Goal: Transaction & Acquisition: Purchase product/service

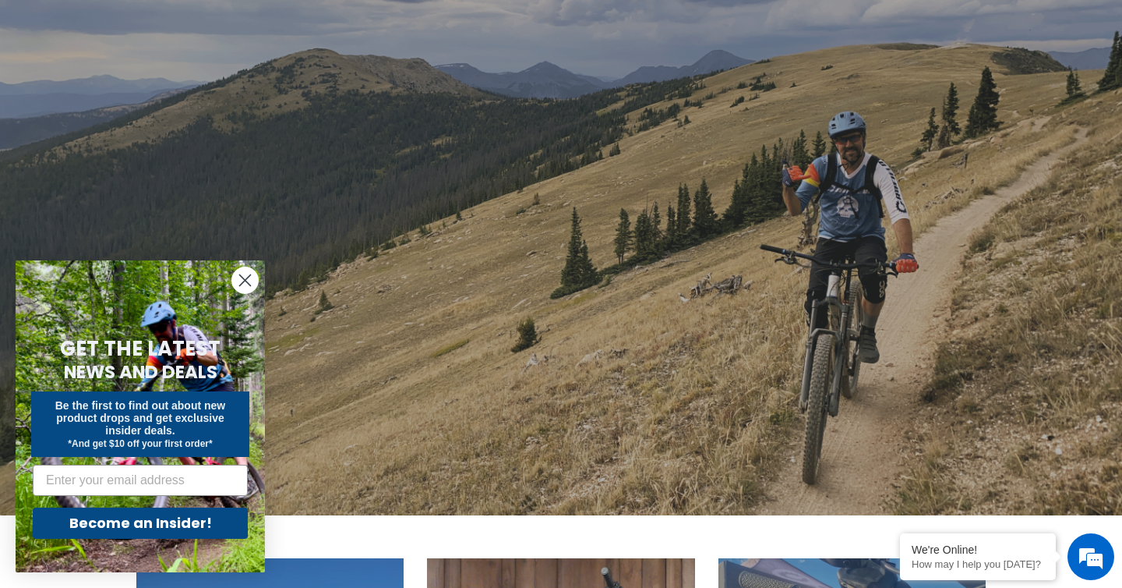
scroll to position [133, 0]
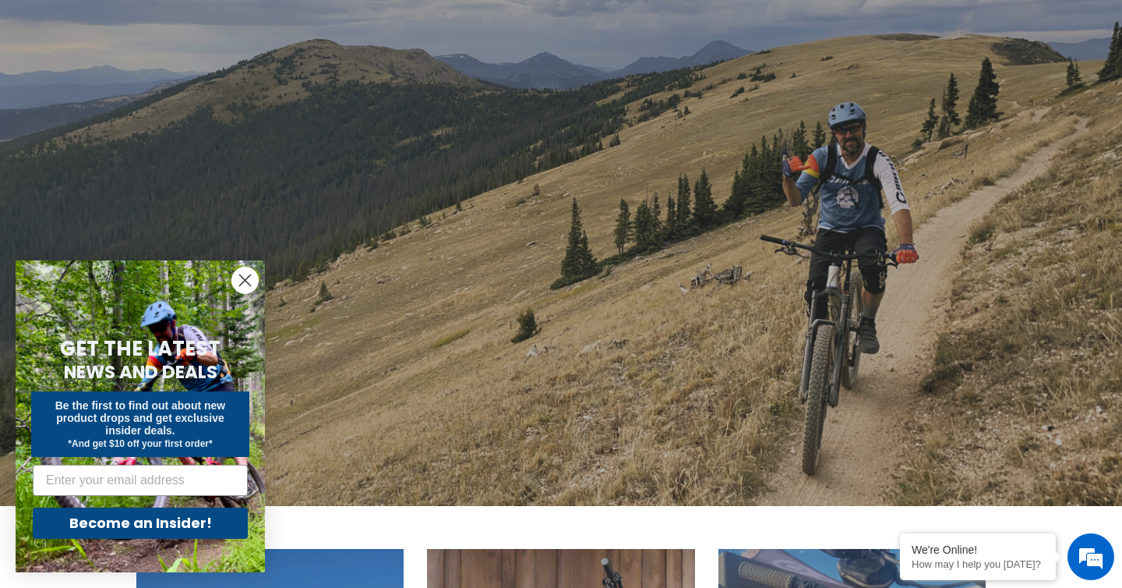
click at [242, 277] on icon "Close dialog" at bounding box center [245, 280] width 11 height 11
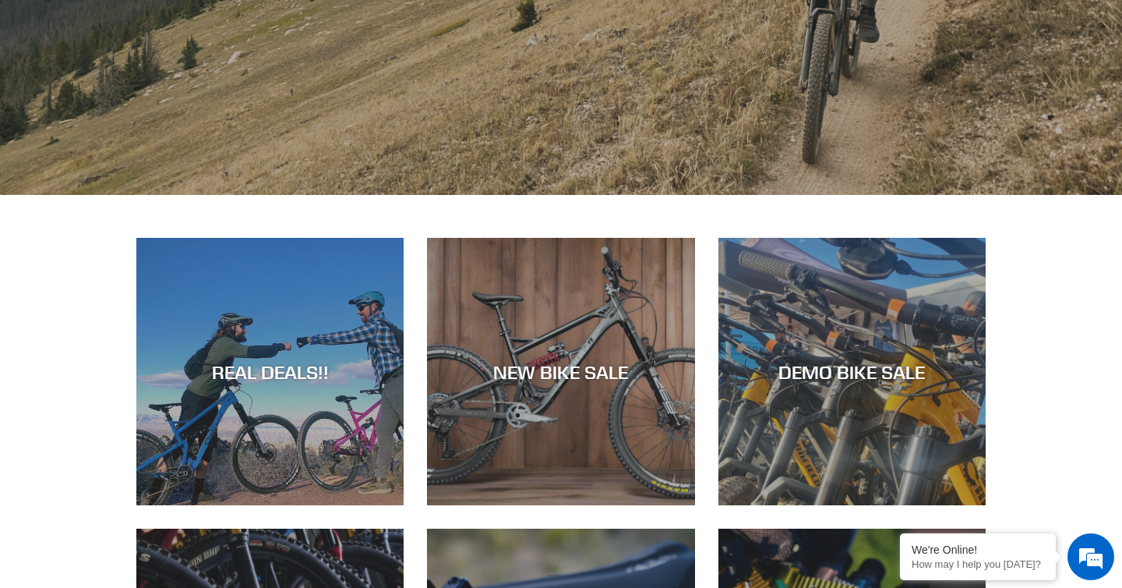
scroll to position [469, 0]
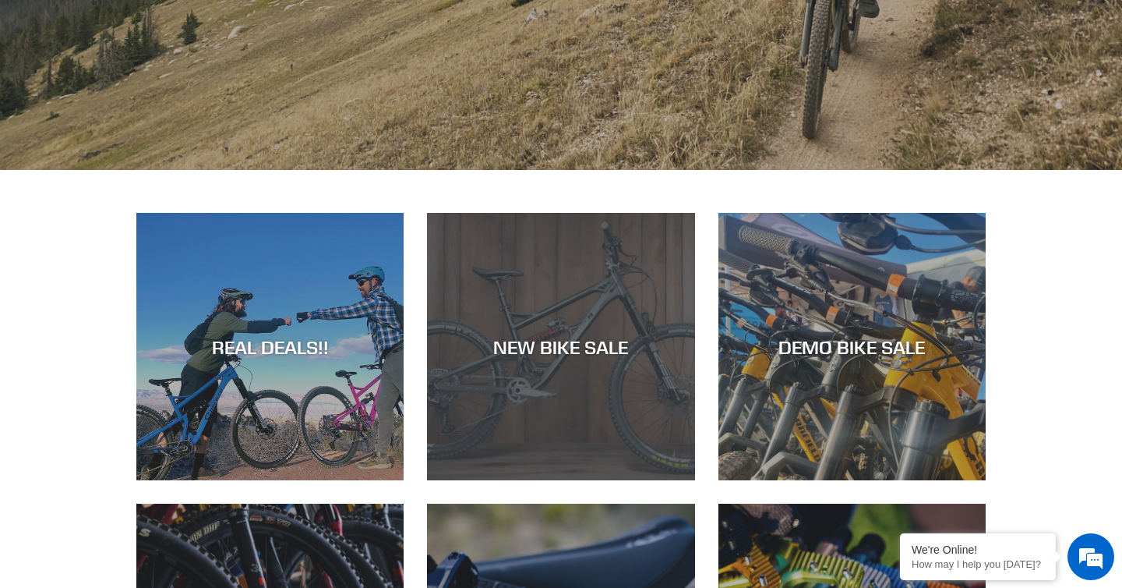
click at [584, 338] on div "NEW BIKE SALE" at bounding box center [560, 346] width 267 height 23
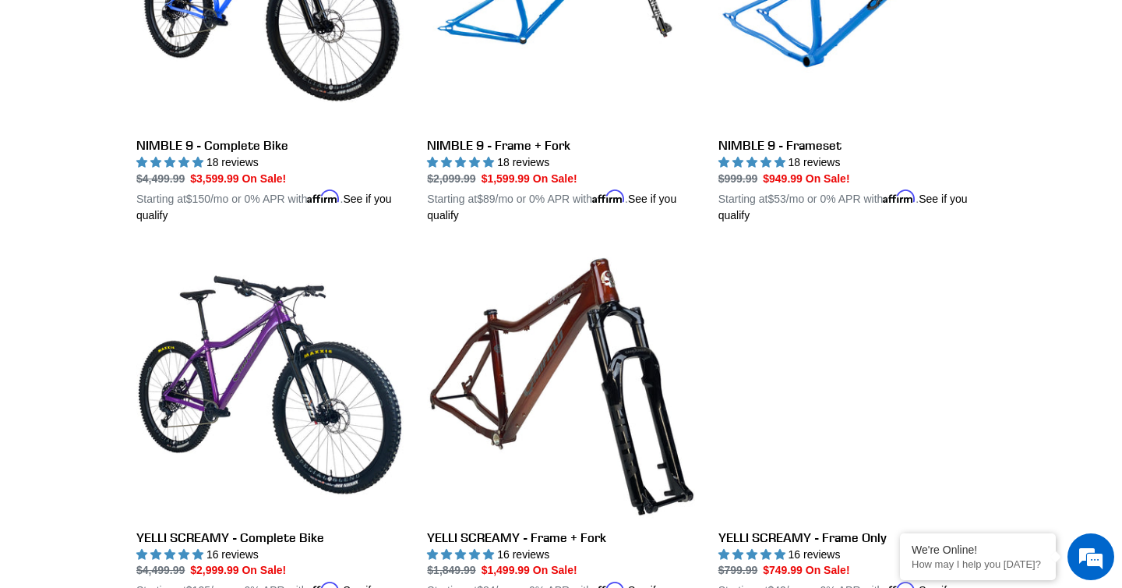
scroll to position [2615, 0]
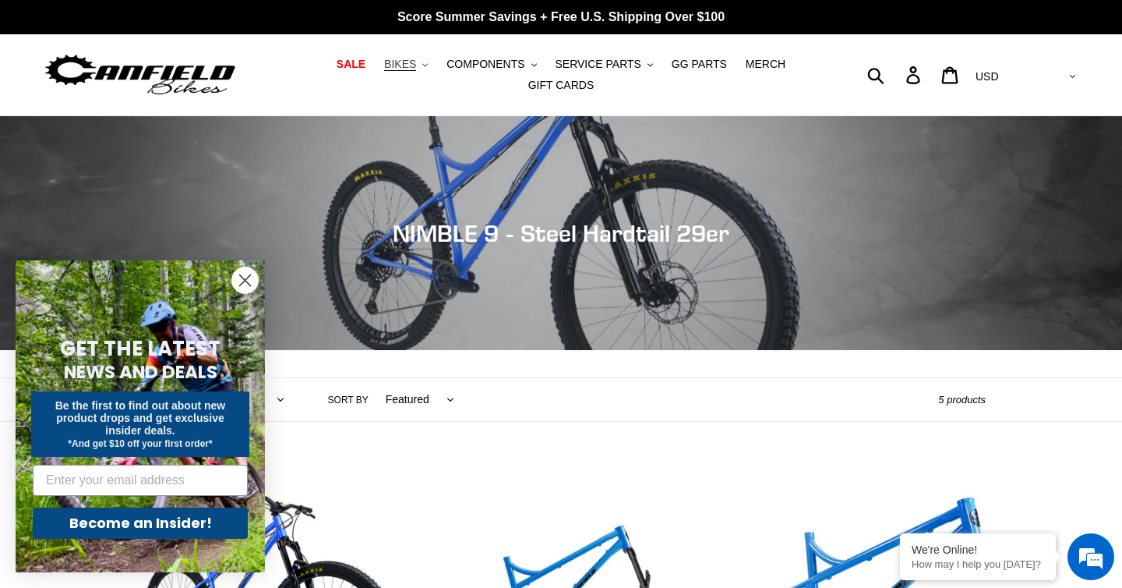
click at [403, 62] on span "BIKES" at bounding box center [400, 64] width 32 height 13
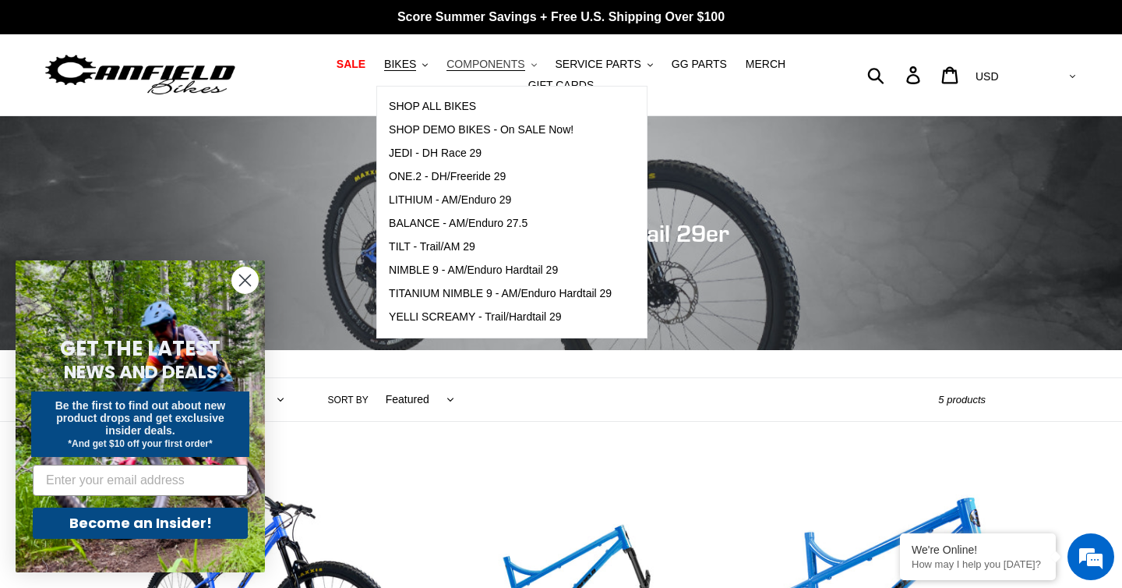
click at [483, 60] on span "COMPONENTS" at bounding box center [486, 64] width 78 height 13
